Goal: Information Seeking & Learning: Learn about a topic

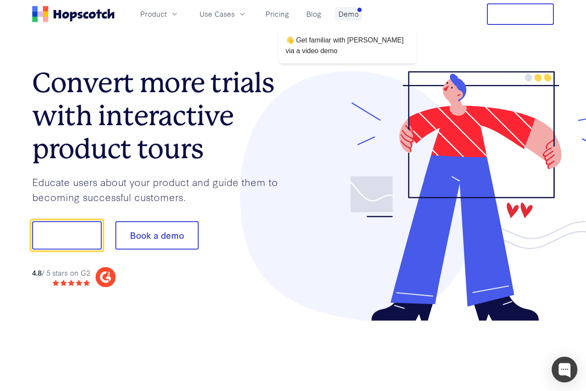
click at [342, 17] on link "Demo" at bounding box center [348, 14] width 27 height 14
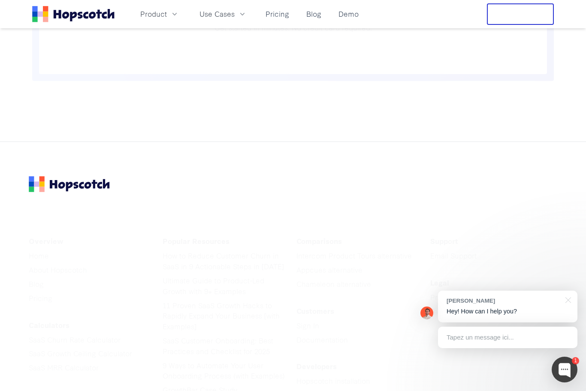
scroll to position [1296, 0]
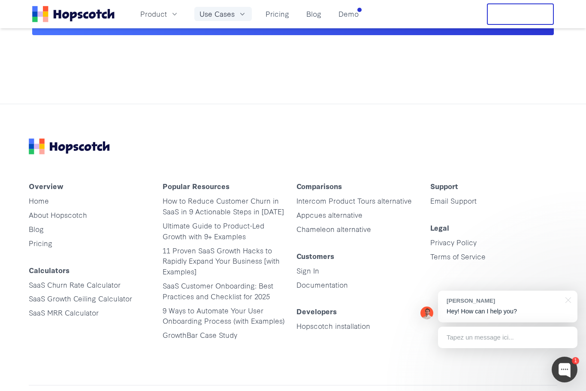
click at [241, 15] on icon "button" at bounding box center [242, 14] width 4 height 3
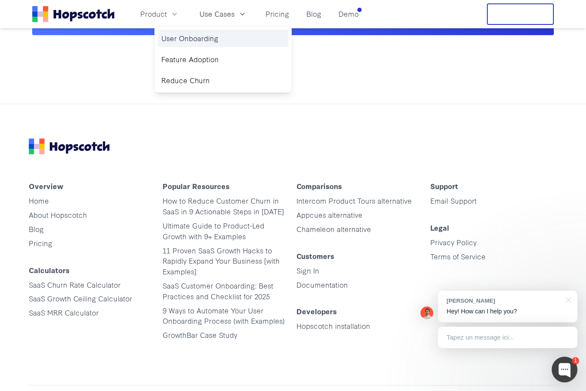
click at [209, 35] on link "User Onboarding" at bounding box center [223, 39] width 130 height 18
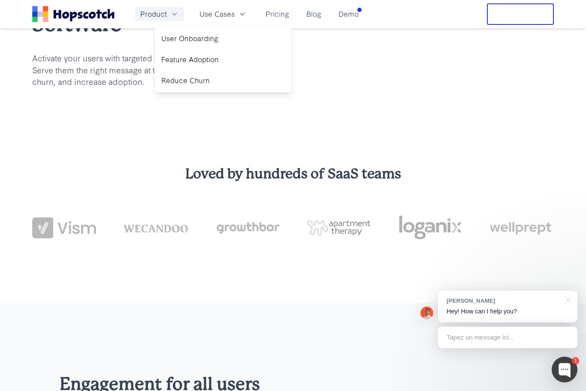
scroll to position [118, 0]
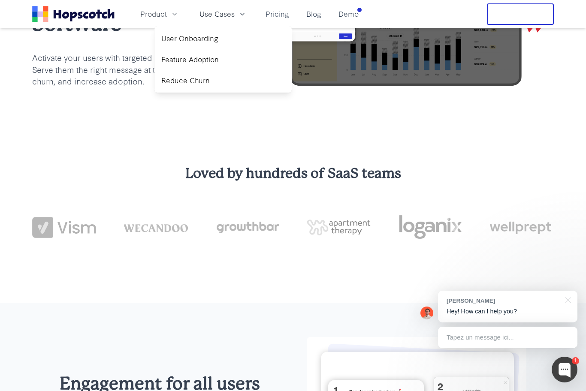
scroll to position [0, 0]
